Goal: Book appointment/travel/reservation

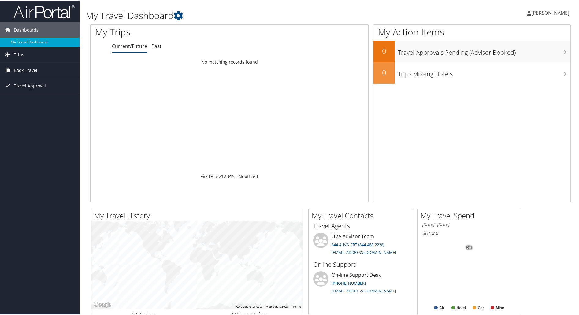
click at [60, 70] on link "Book Travel" at bounding box center [40, 69] width 80 height 15
click at [58, 99] on link "Book/Manage Online Trips" at bounding box center [40, 100] width 80 height 9
click at [531, 12] on icon at bounding box center [529, 12] width 4 height 5
click at [475, 10] on div "[PERSON_NAME] [PERSON_NAME] My Settings Travel Agency Contacts View Travel Prof…" at bounding box center [485, 15] width 194 height 24
click at [37, 103] on link "Book/Manage Online Trips" at bounding box center [40, 100] width 80 height 9
